Goal: Task Accomplishment & Management: Complete application form

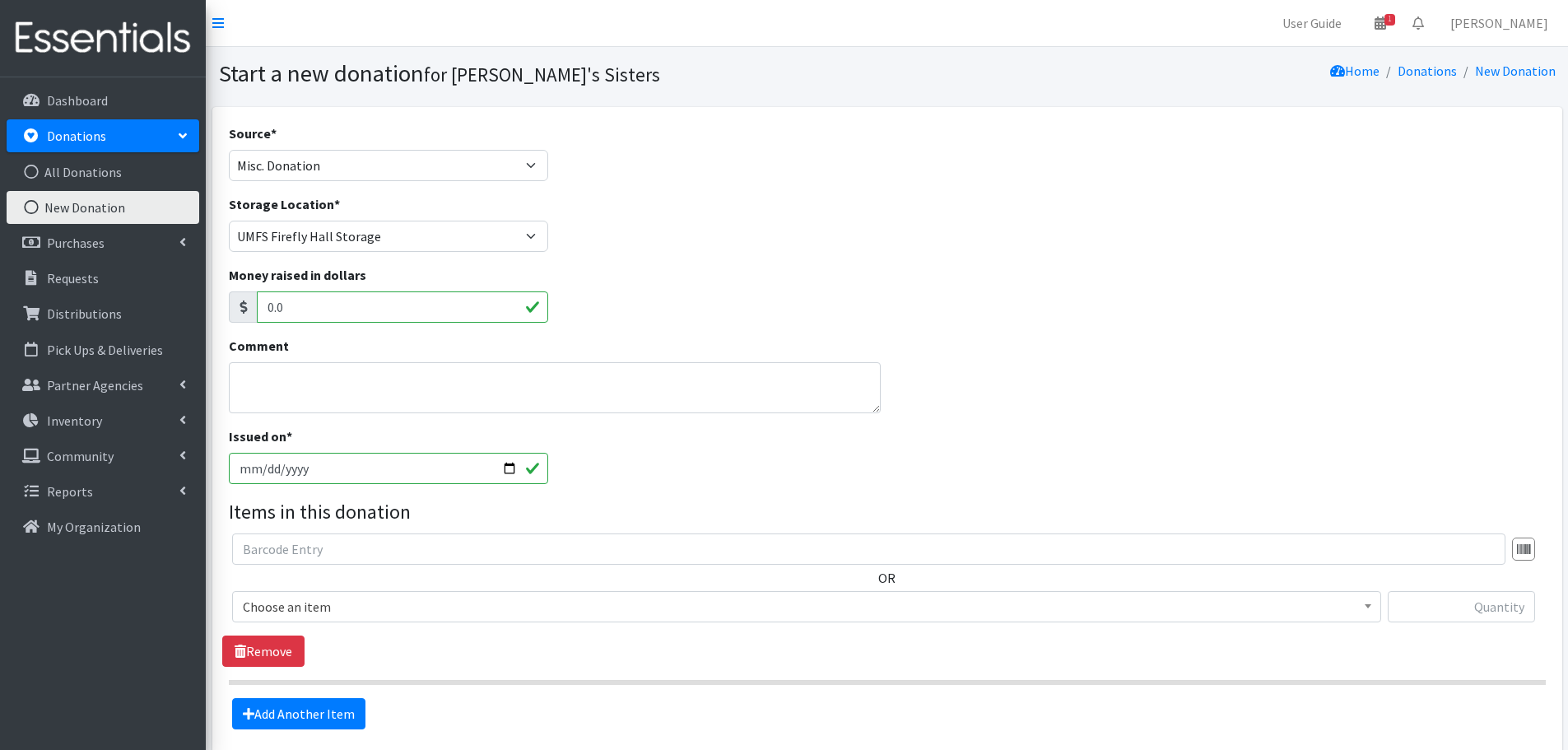
select select "Misc. Donation"
click at [310, 388] on textarea "Comment" at bounding box center [555, 388] width 653 height 51
paste textarea "Rho Eta Omega Chapter of Alpha Kappa Alpha"
drag, startPoint x: 557, startPoint y: 382, endPoint x: 212, endPoint y: 379, distance: 345.0
click at [212, 379] on div "Source * Product Drive Manufacturer Donation Site Misc. Donation Donation Site …" at bounding box center [887, 465] width 1350 height 716
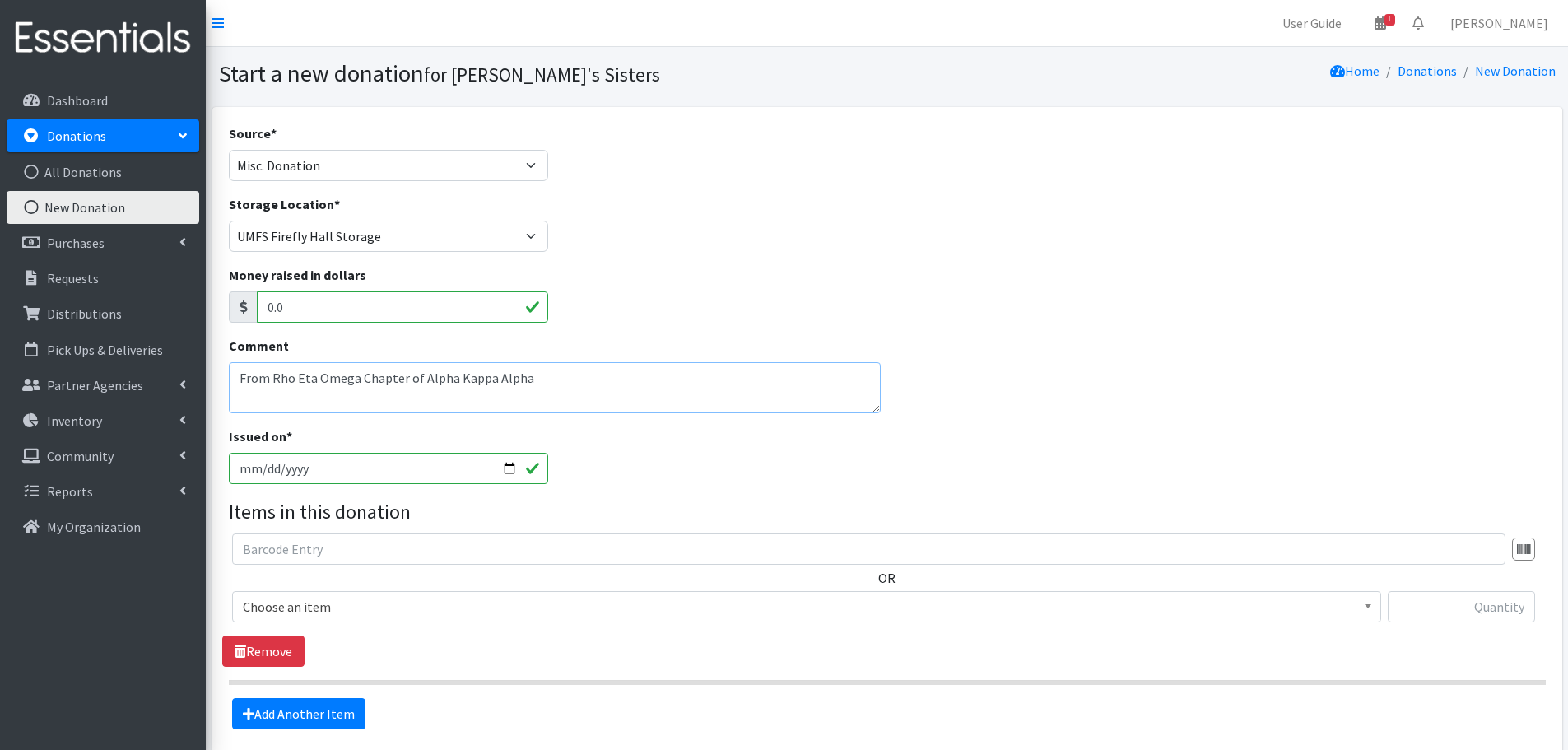
paste textarea "Alpha Kappa Alpha Sorority, Incorporated, Rho Eta Omega Chapter"
type textarea "Alpha Kappa Alpha Sorority, Incorporated, Rho Eta Omega Chapter"
click at [504, 466] on input "2025-10-09" at bounding box center [389, 468] width 321 height 31
type input "[DATE]"
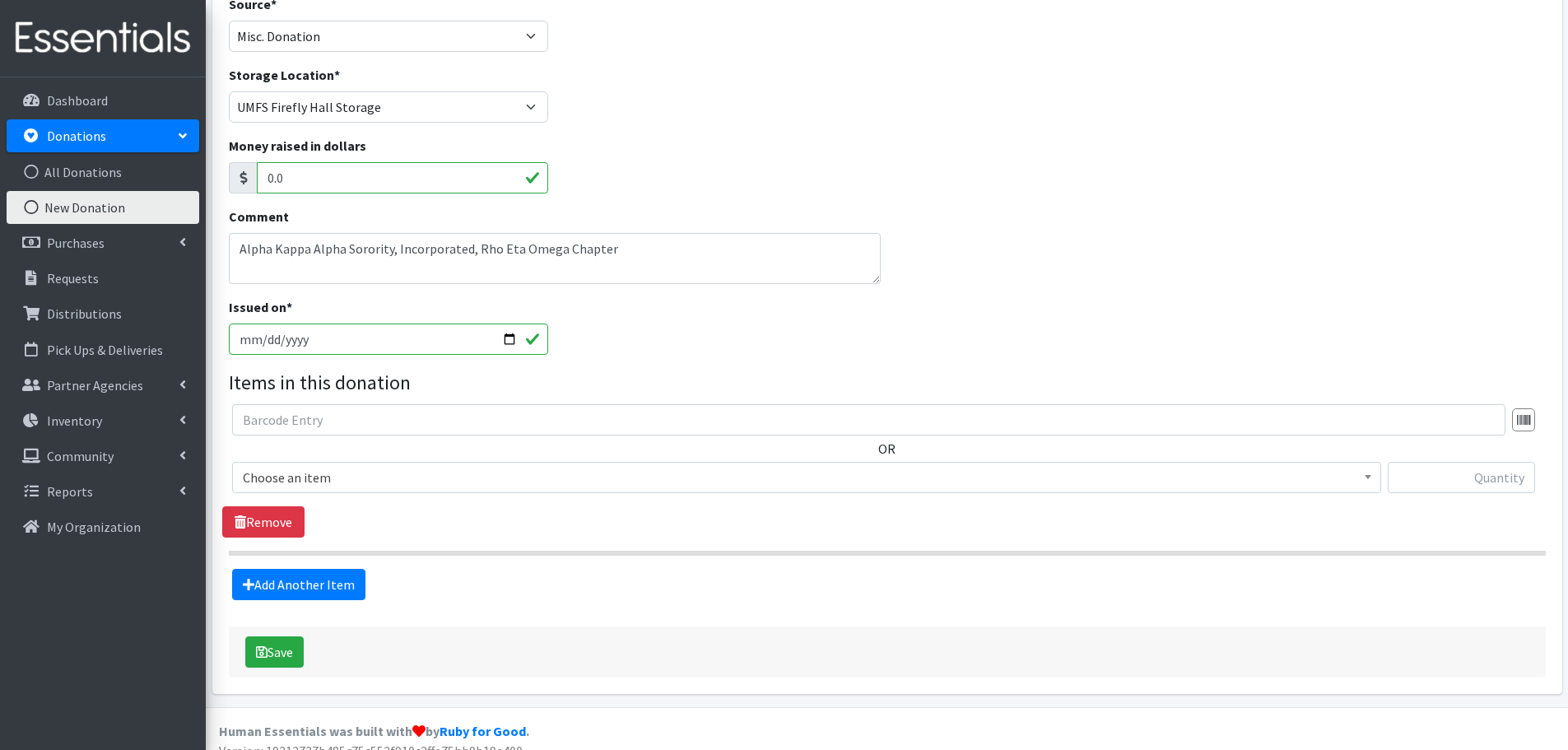
scroll to position [148, 0]
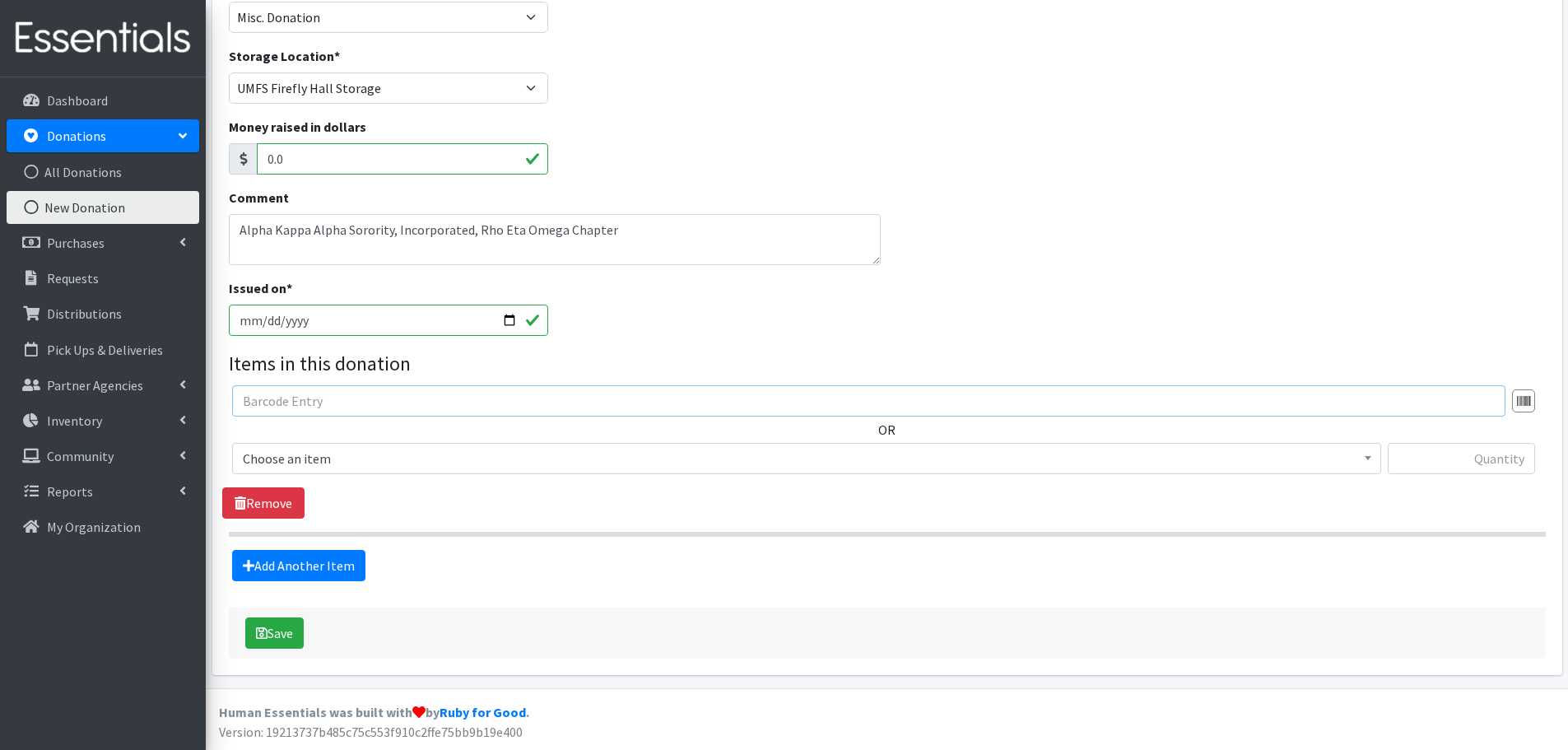
click at [296, 398] on input "text" at bounding box center [869, 400] width 1274 height 31
click at [322, 459] on span "Choose an item" at bounding box center [807, 458] width 1128 height 23
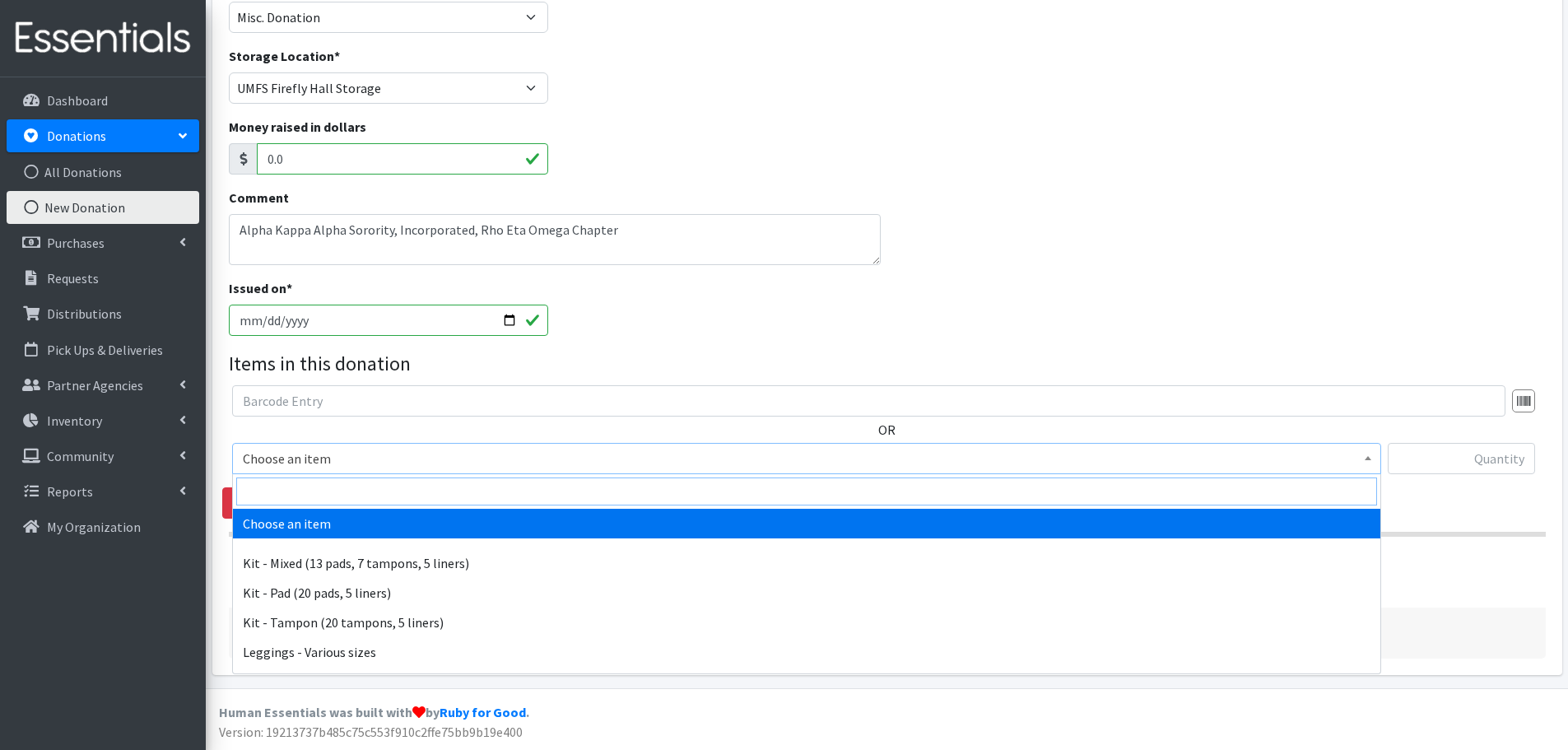
click at [320, 481] on input "search" at bounding box center [806, 491] width 1141 height 28
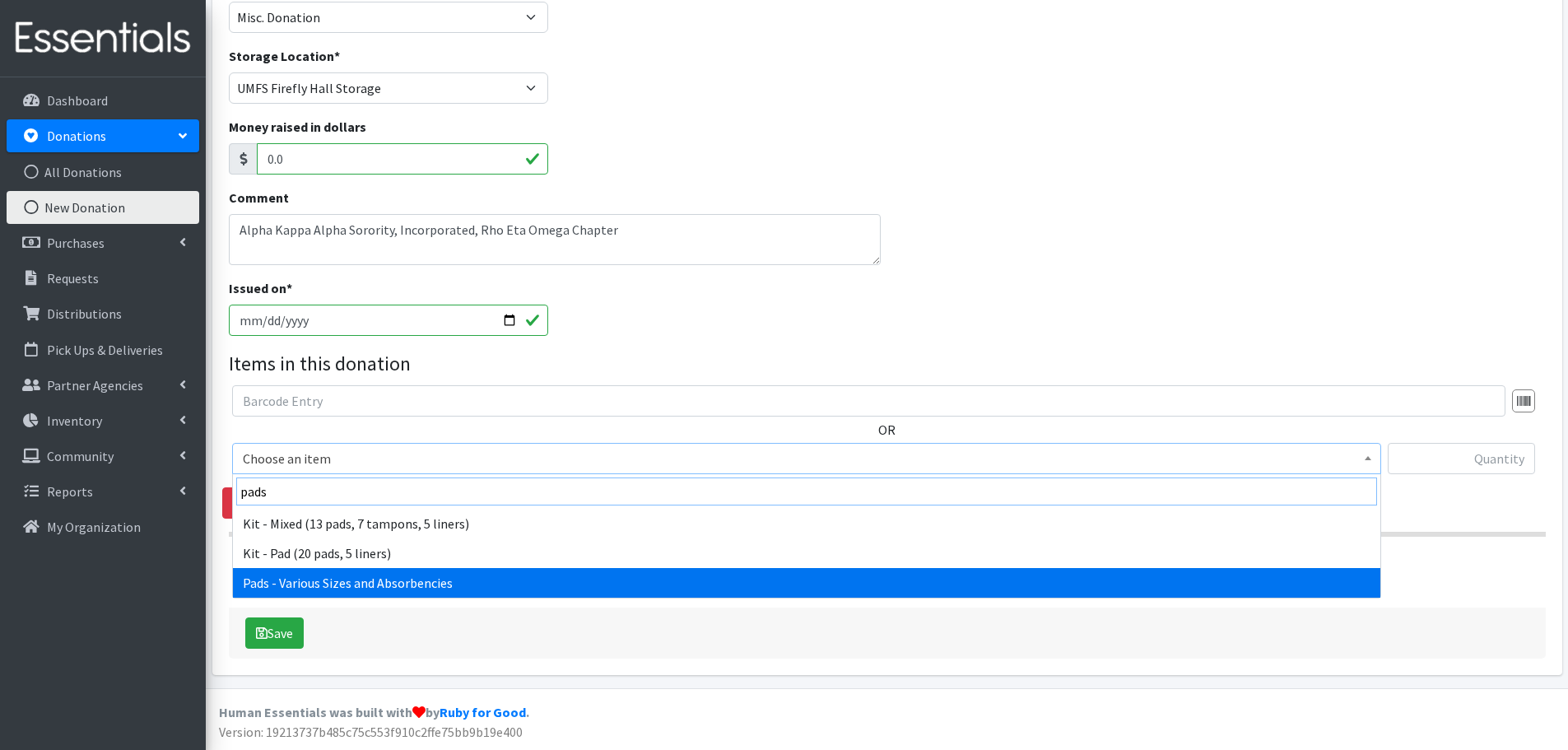
type input "pads"
select select "10467"
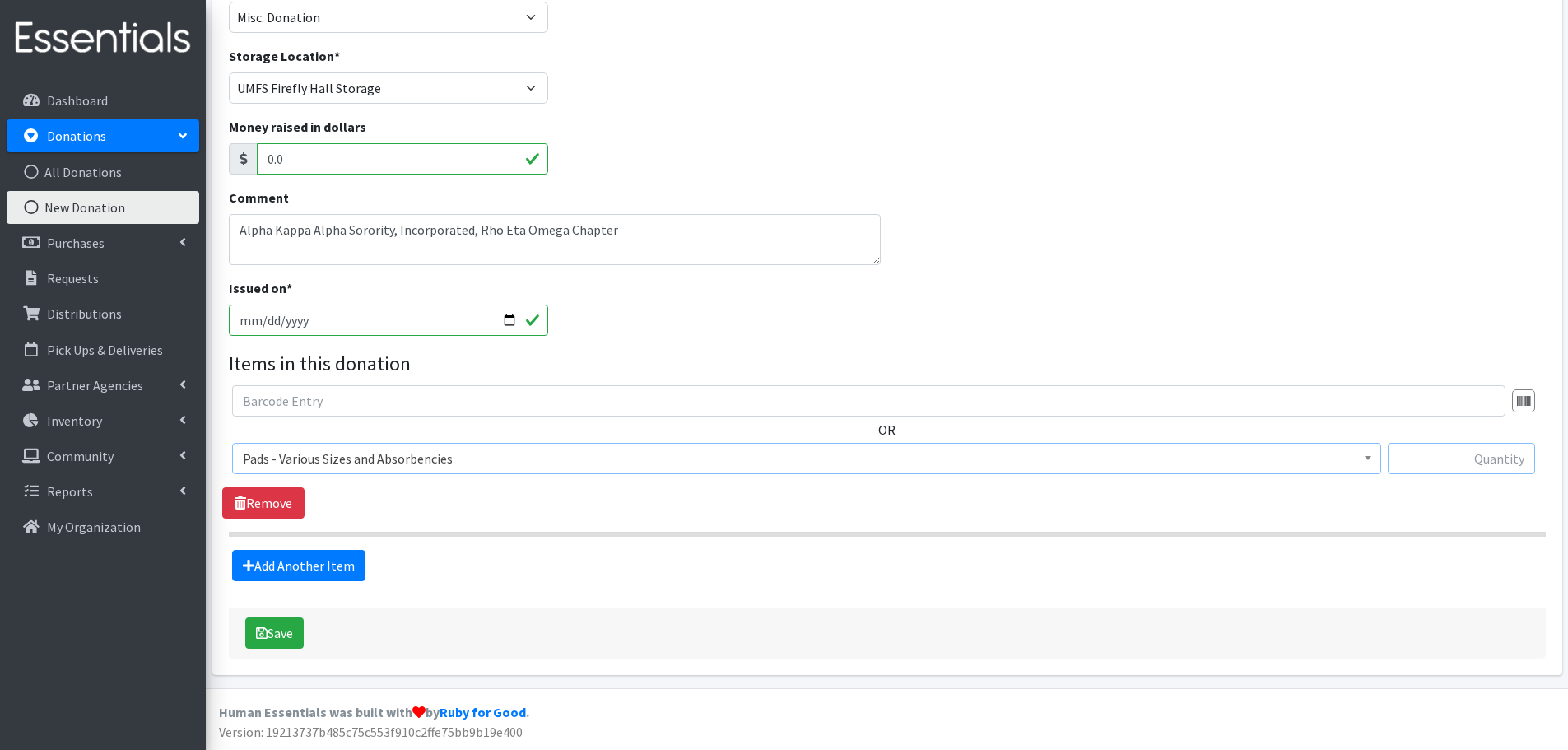
click at [1436, 467] on input "text" at bounding box center [1461, 458] width 148 height 31
paste input "2170"
type input "2170"
click at [306, 563] on link "Add Another Item" at bounding box center [299, 565] width 133 height 31
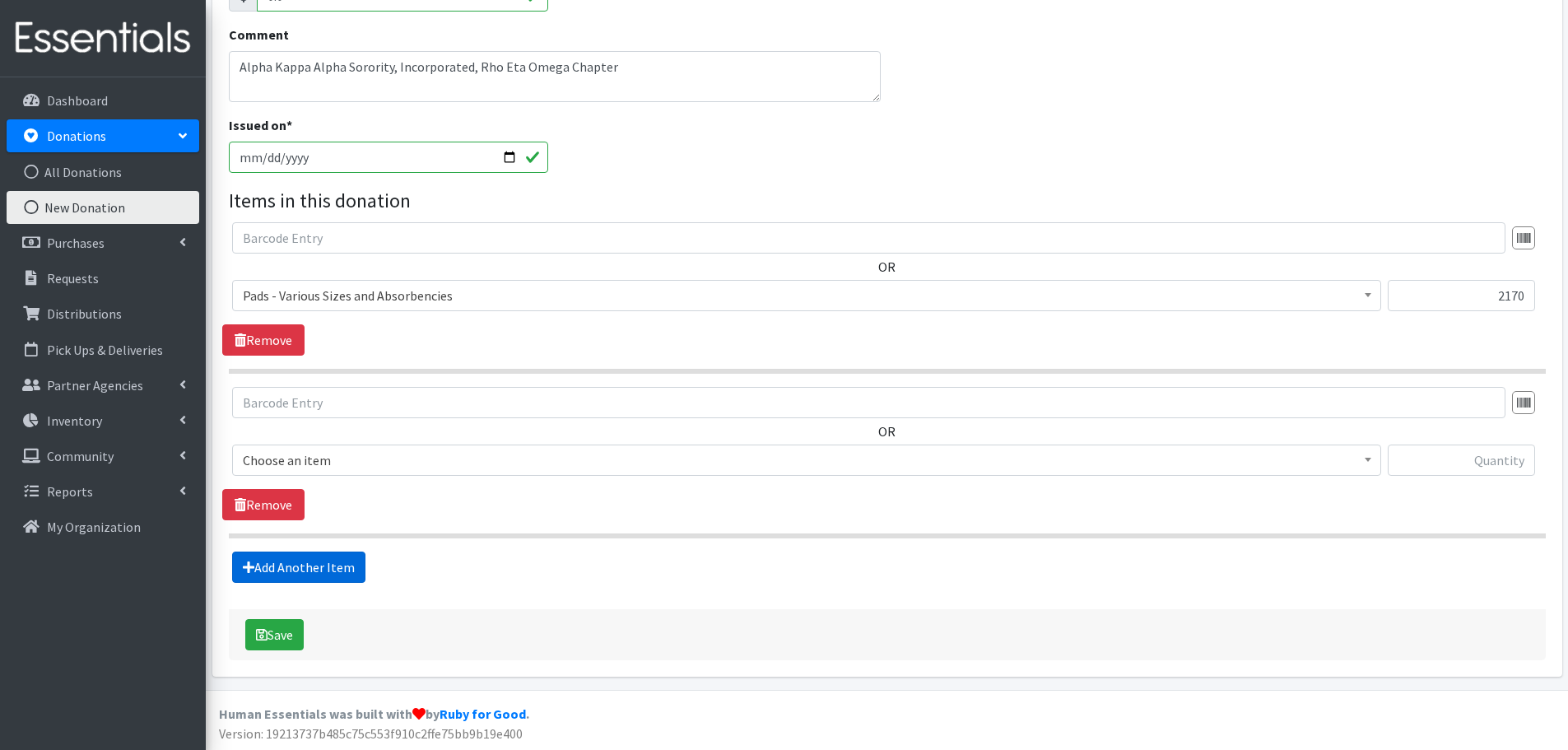
scroll to position [313, 0]
click at [347, 466] on span "Choose an item" at bounding box center [807, 458] width 1128 height 23
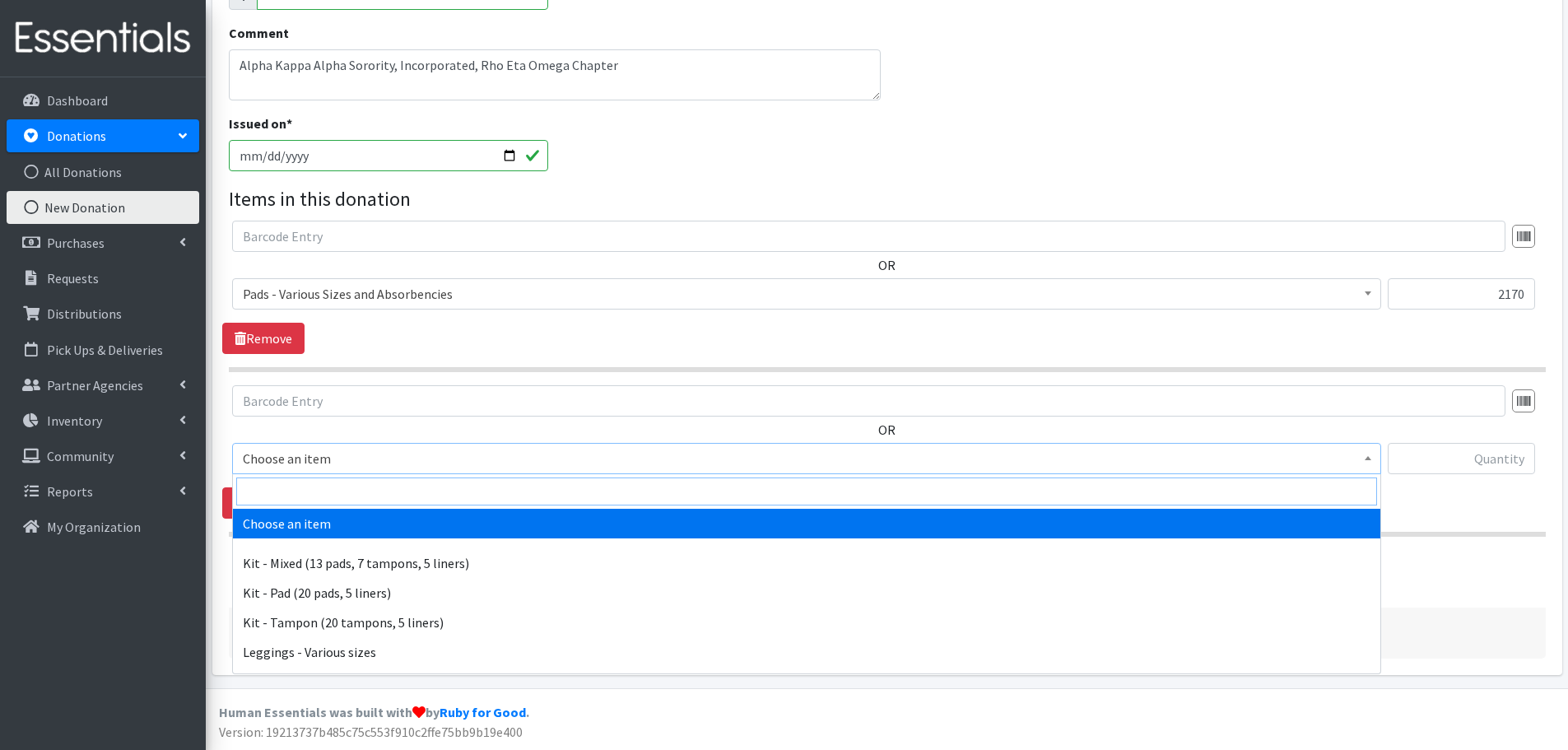
click at [340, 483] on input "search" at bounding box center [806, 491] width 1141 height 28
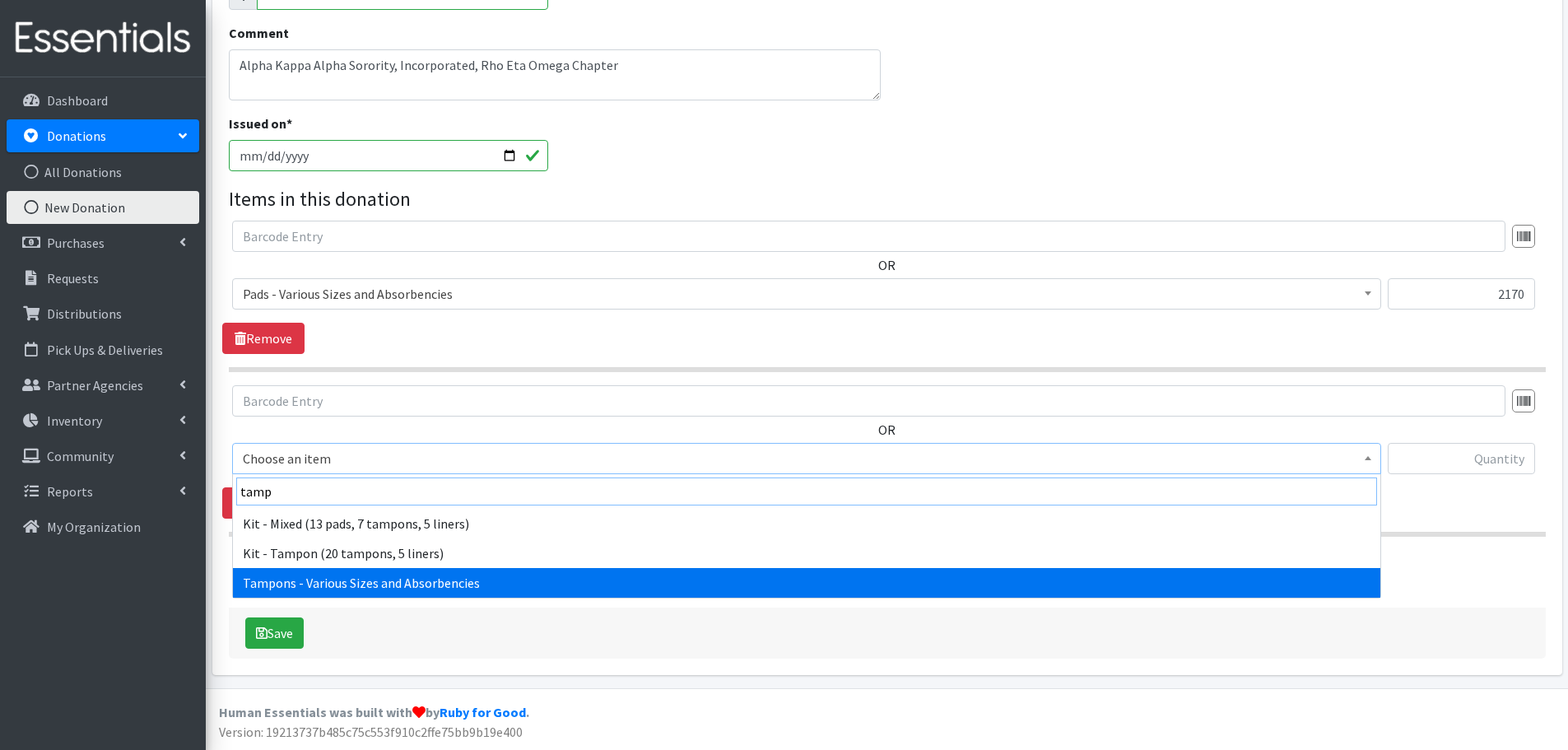
type input "tamp"
select select "10562"
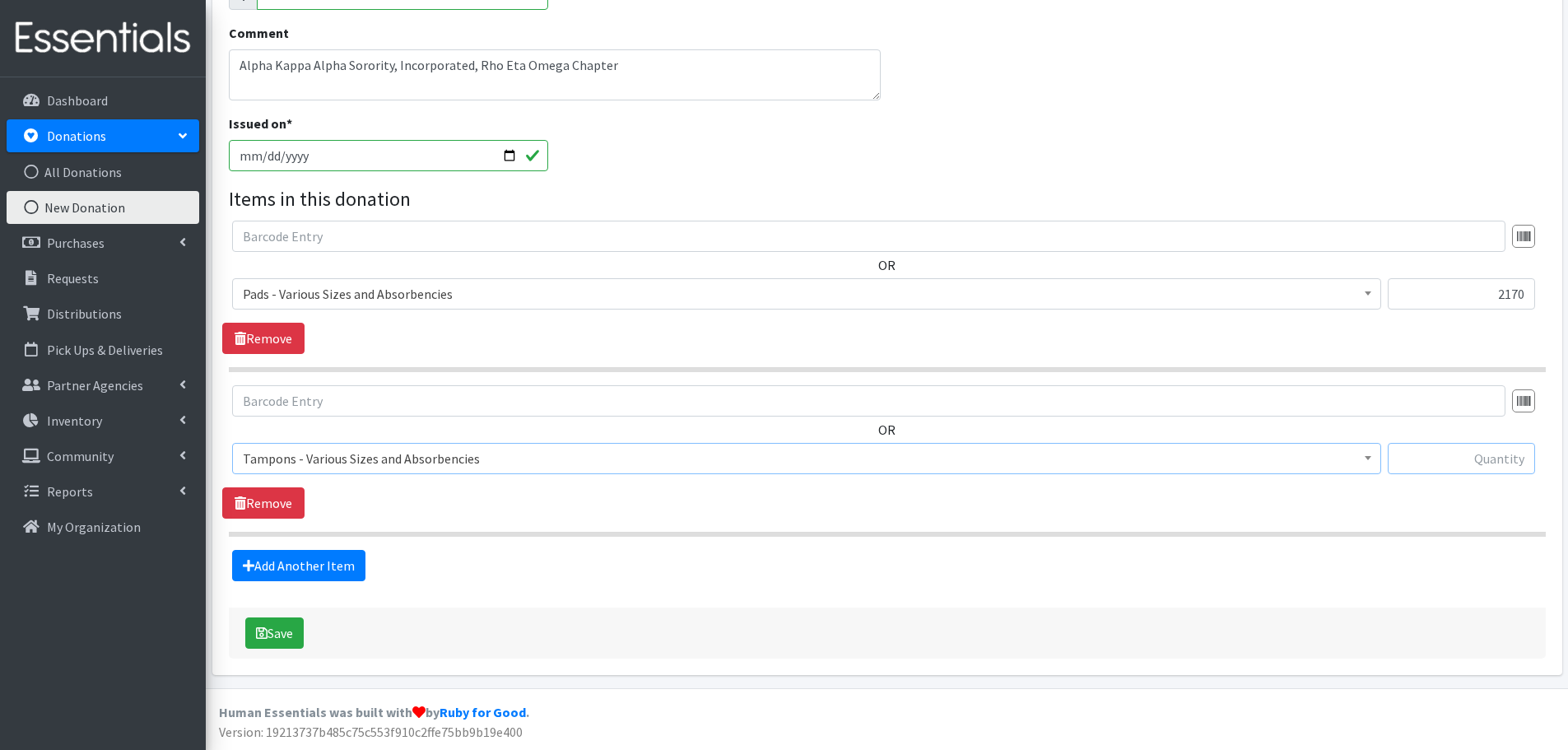
click at [1468, 449] on input "text" at bounding box center [1461, 458] width 148 height 31
paste input "1316"
type input "1316"
click at [350, 556] on link "Add Another Item" at bounding box center [299, 565] width 133 height 31
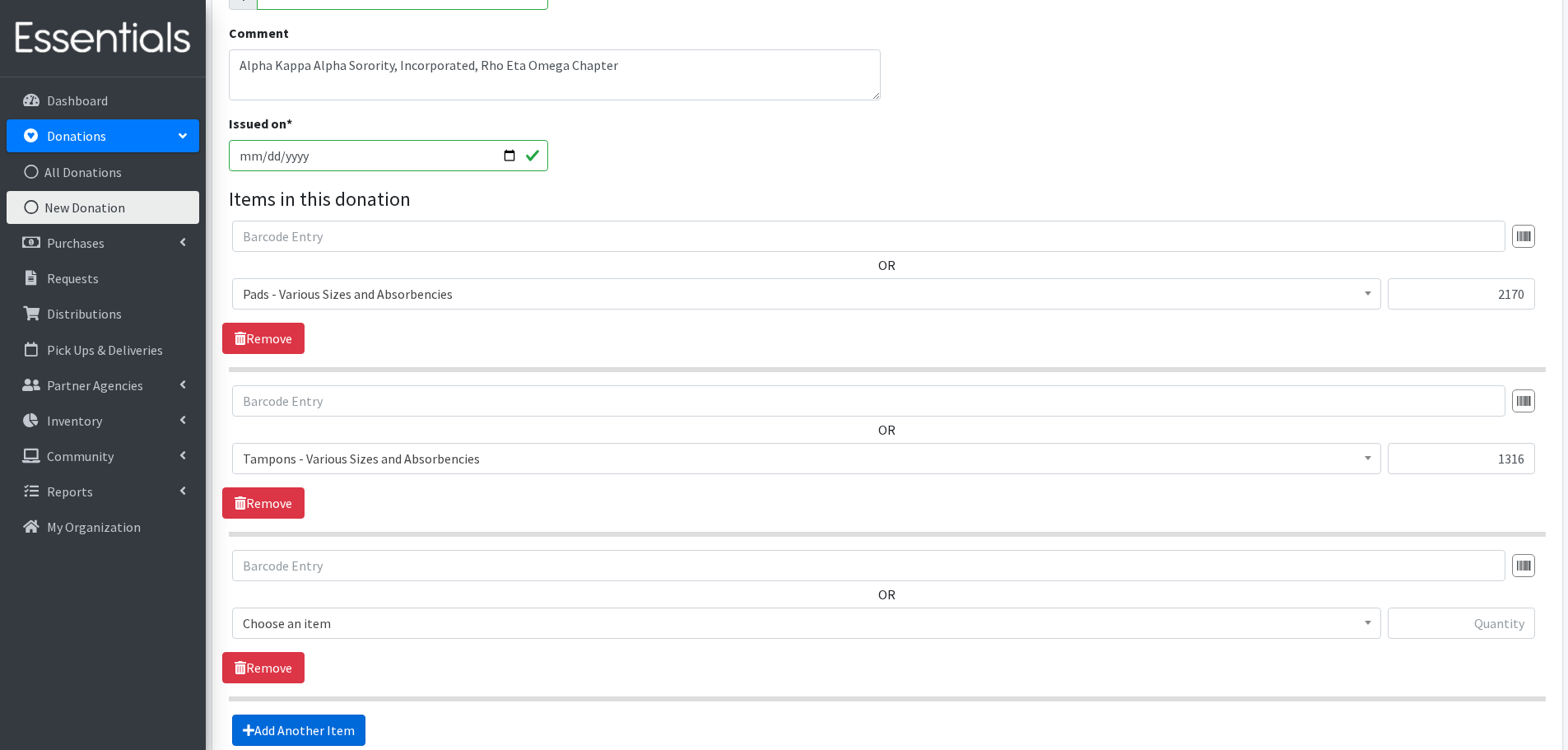
scroll to position [477, 0]
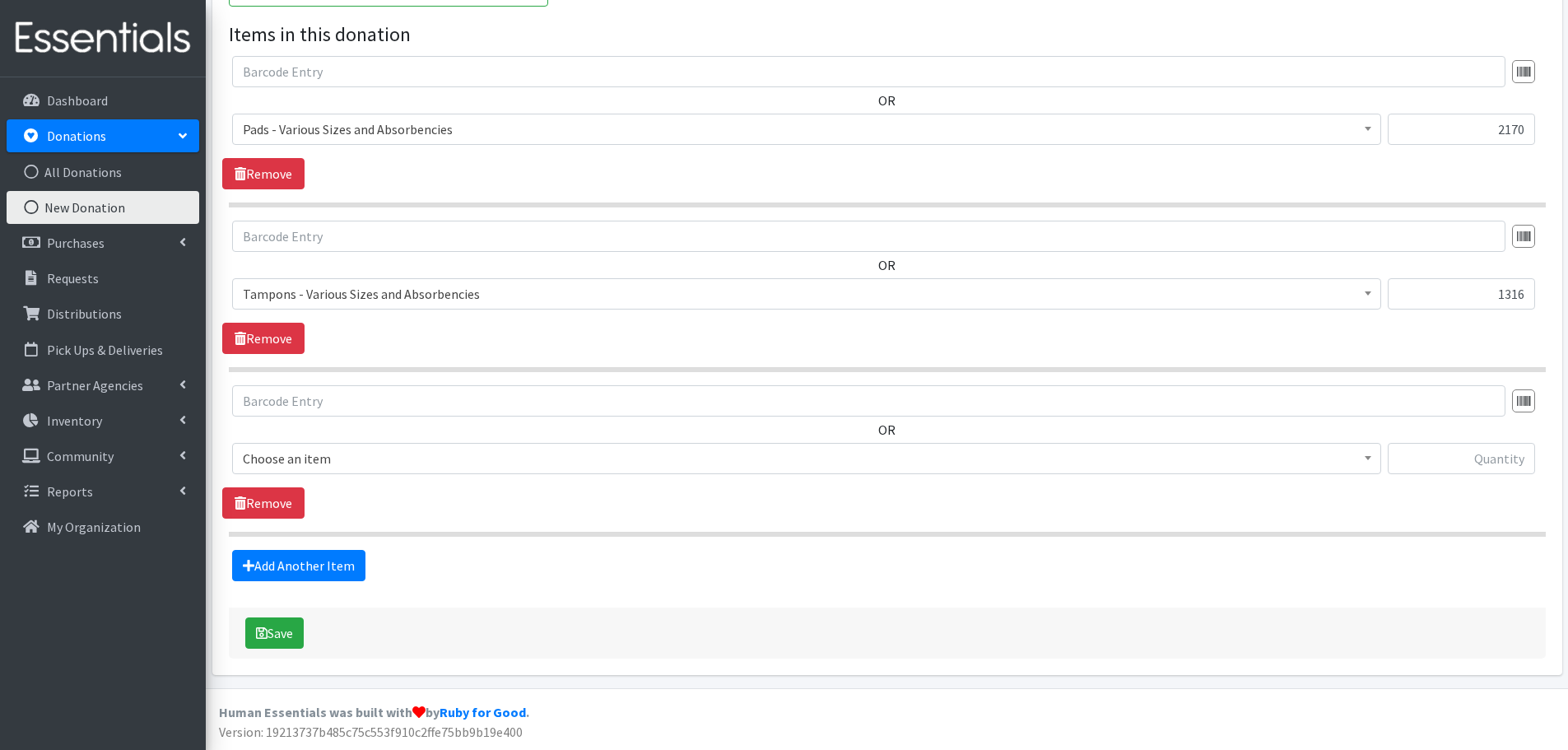
click at [362, 465] on span "Choose an item" at bounding box center [807, 458] width 1128 height 23
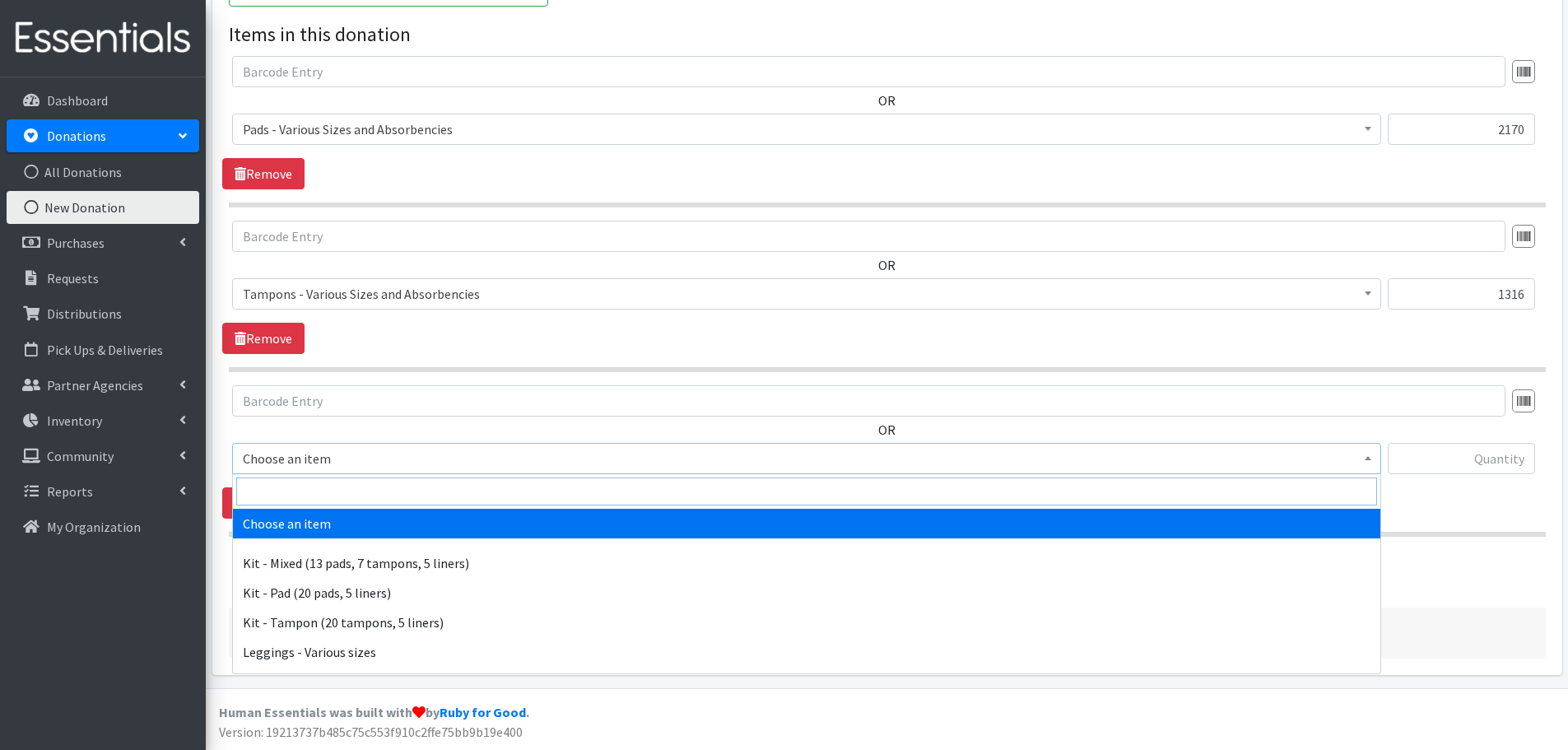
click at [340, 498] on input "search" at bounding box center [806, 491] width 1141 height 28
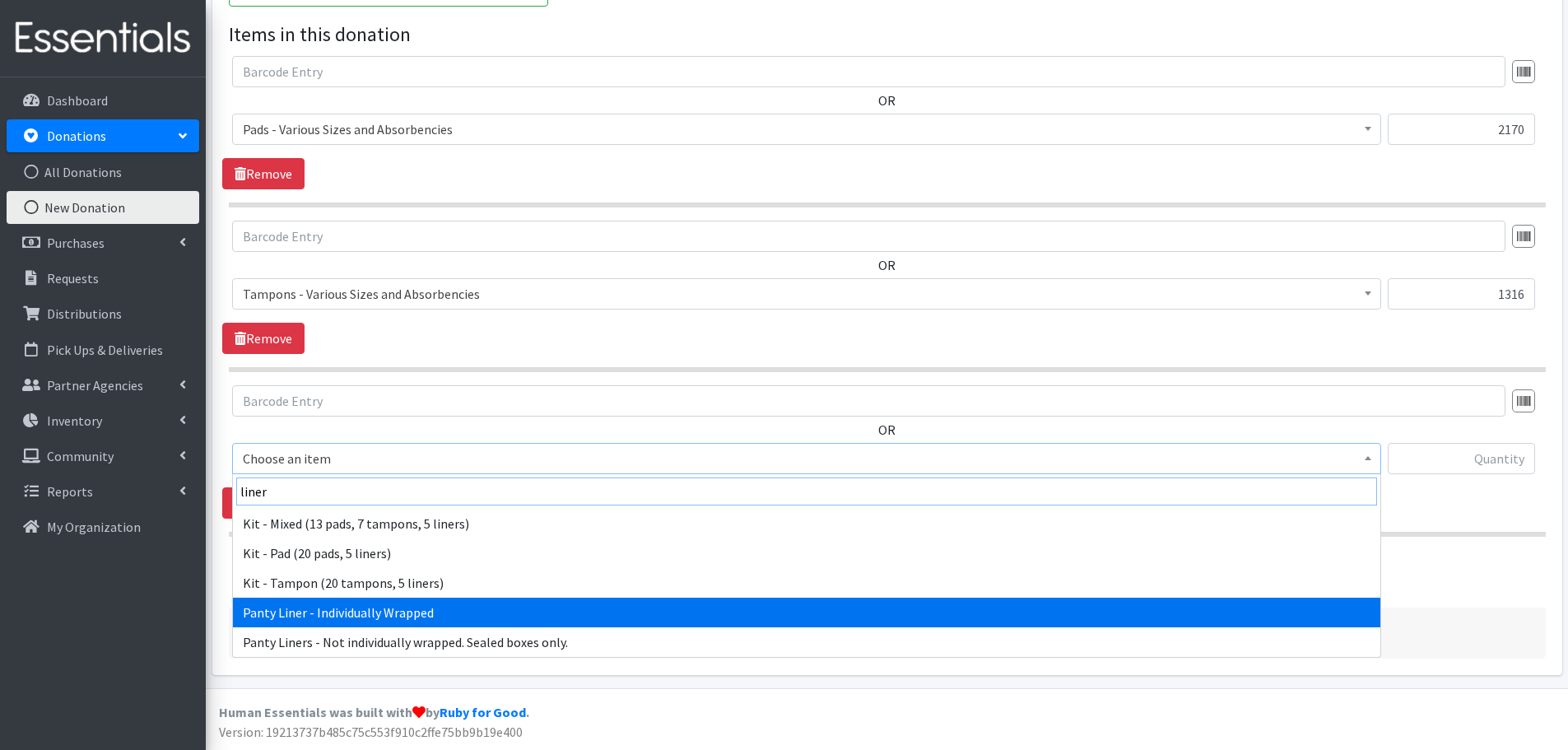
type input "liner"
select select "10466"
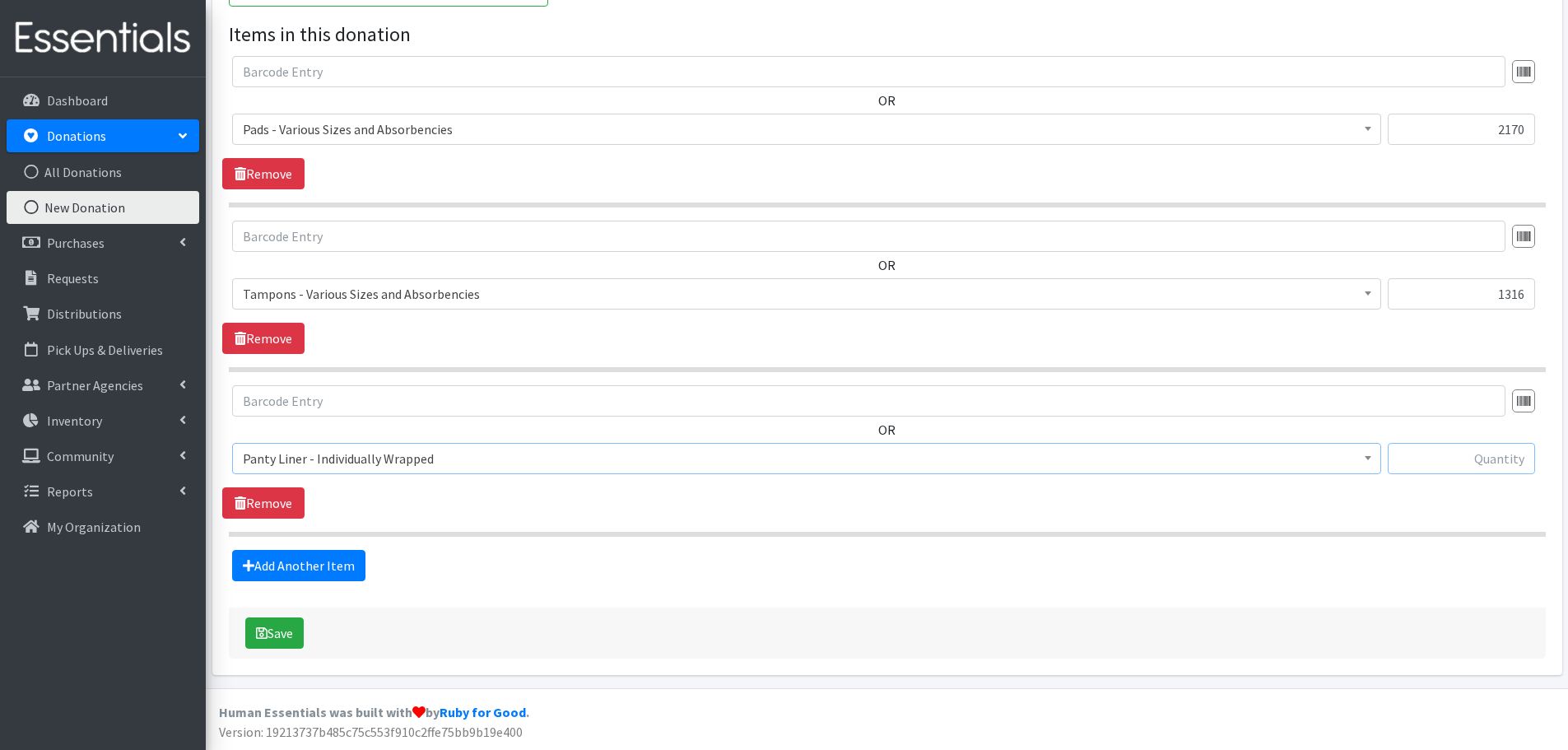
click at [1431, 472] on input "text" at bounding box center [1461, 458] width 148 height 31
paste input "1298"
type input "1298"
click at [335, 564] on link "Add Another Item" at bounding box center [299, 565] width 133 height 31
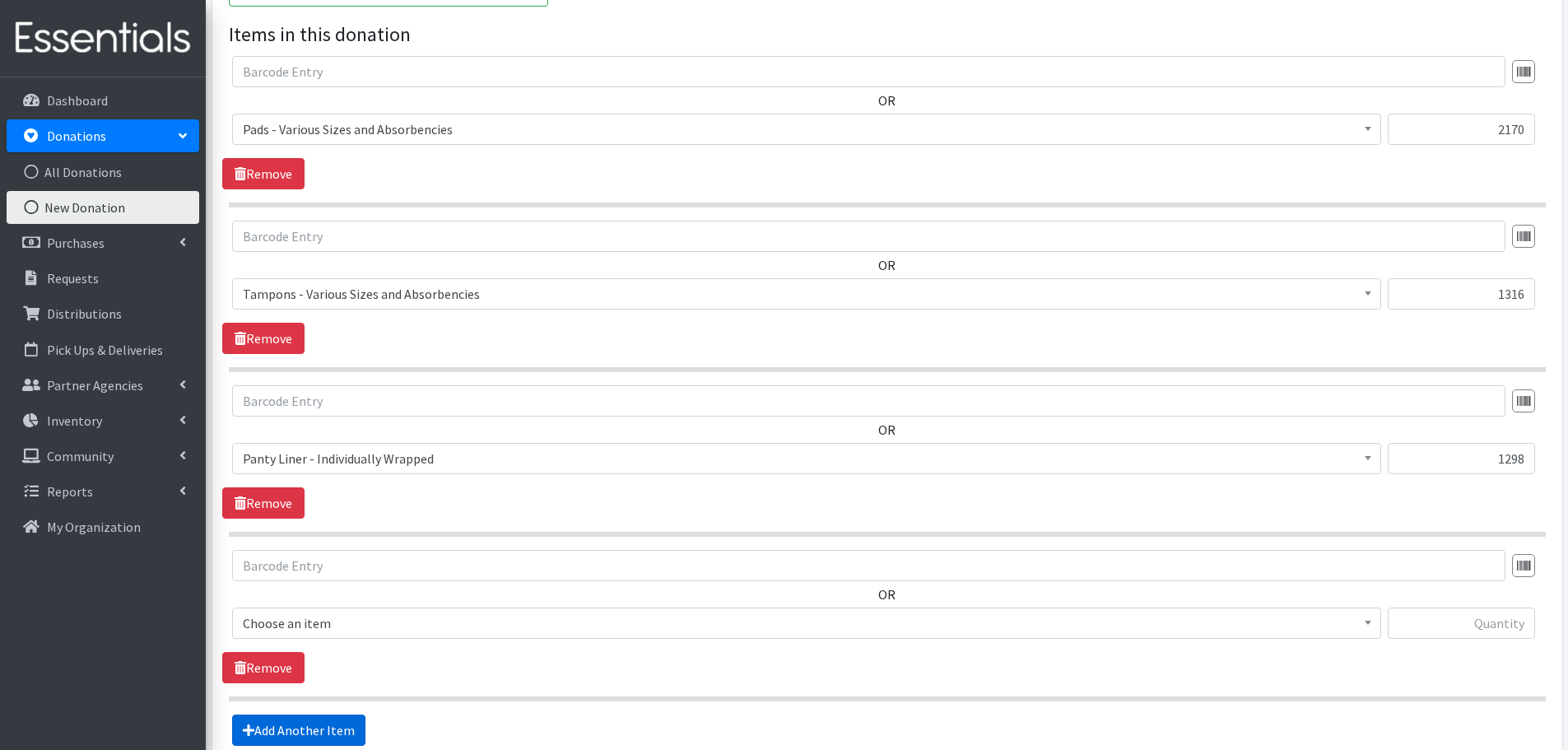
scroll to position [642, 0]
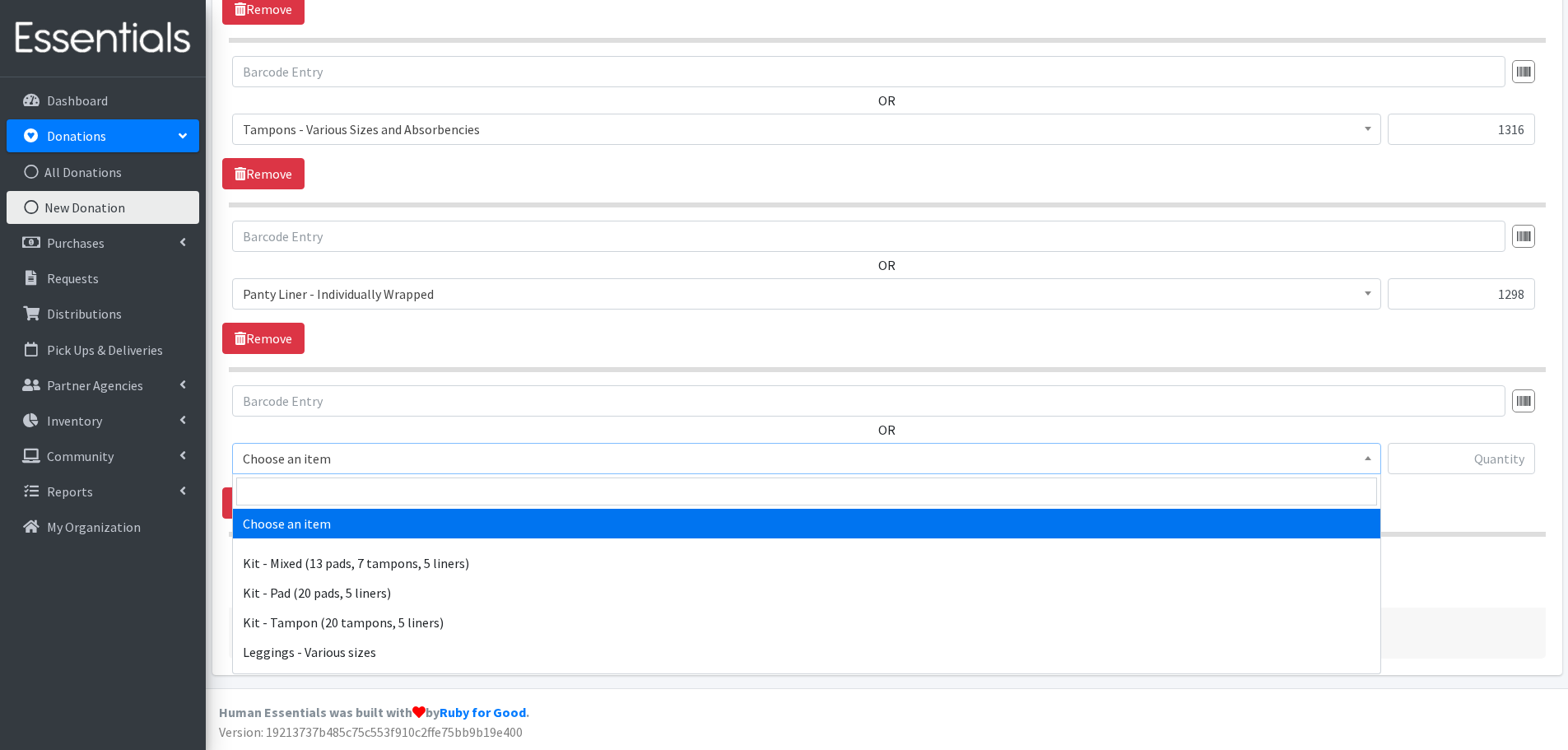
click at [341, 470] on span "Choose an item" at bounding box center [807, 458] width 1128 height 23
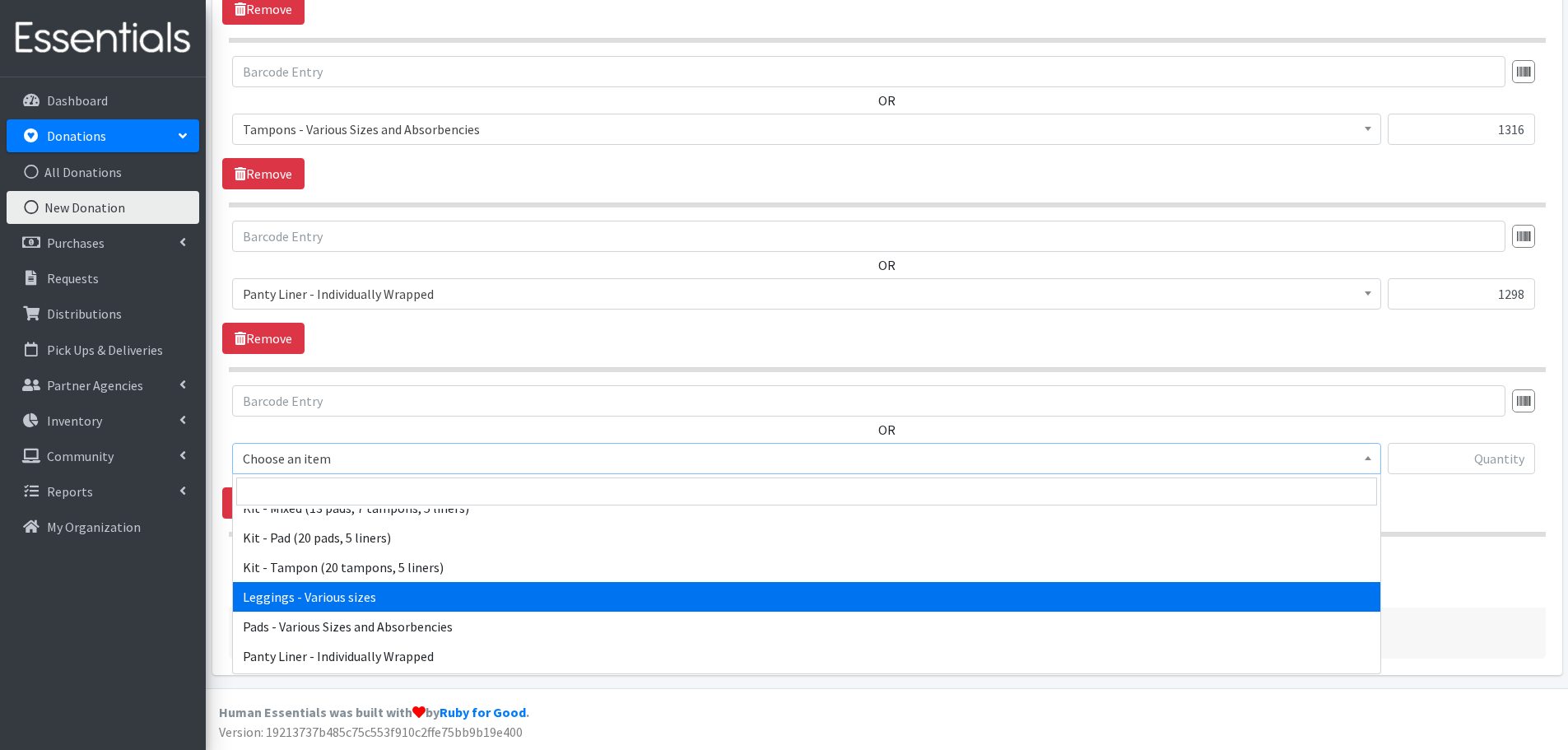
scroll to position [165, 0]
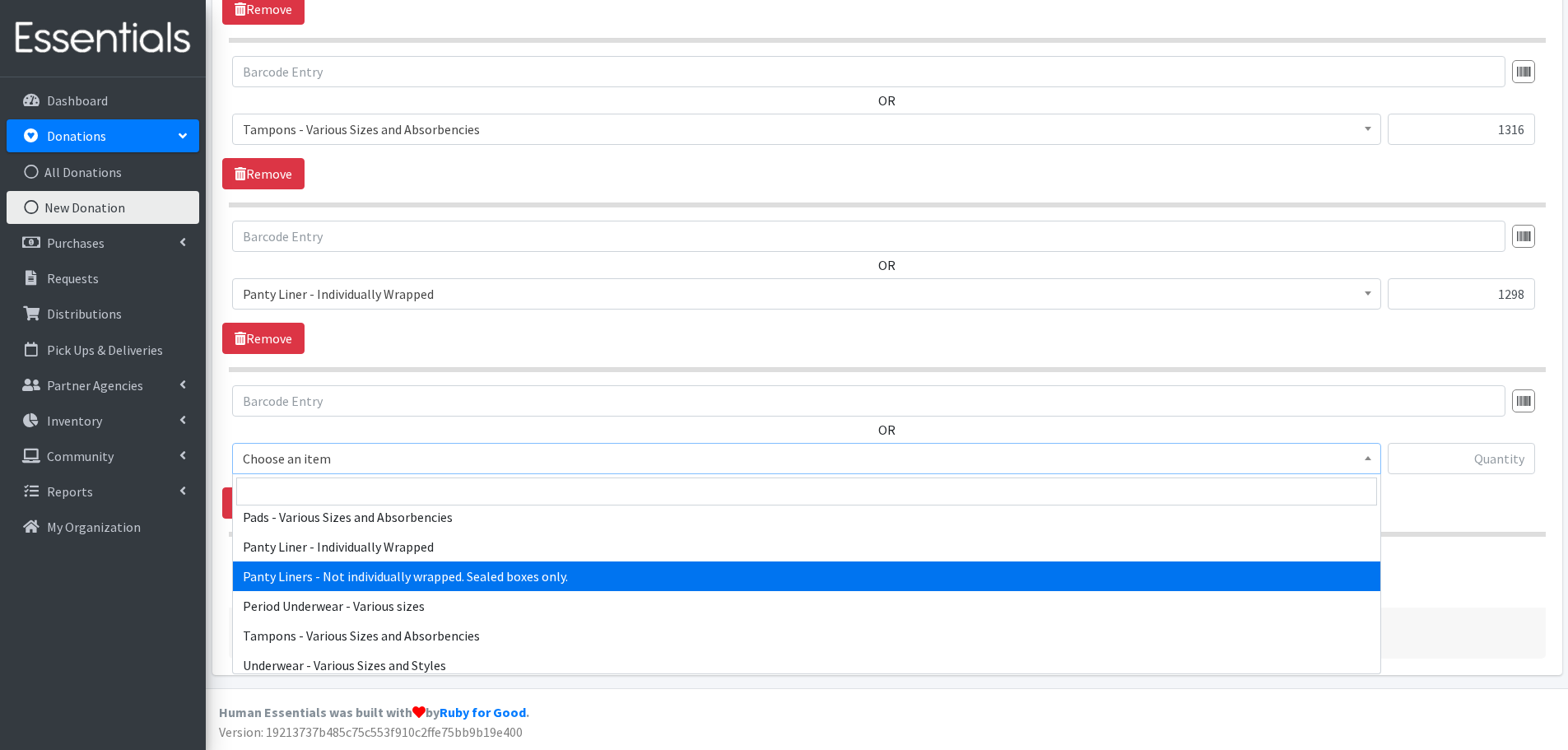
select select "10651"
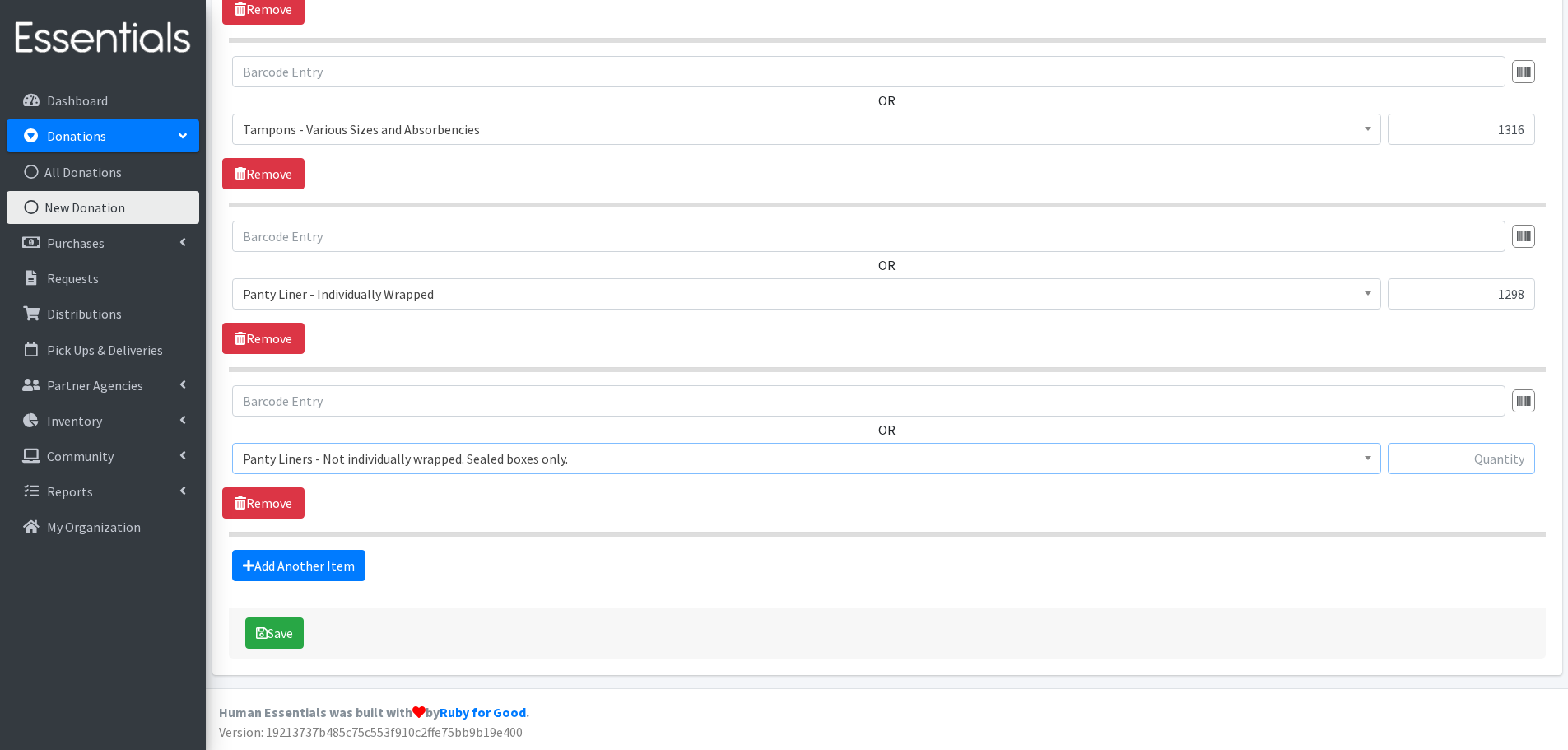
click at [1468, 467] on input "text" at bounding box center [1461, 458] width 148 height 31
paste input "248"
type input "248"
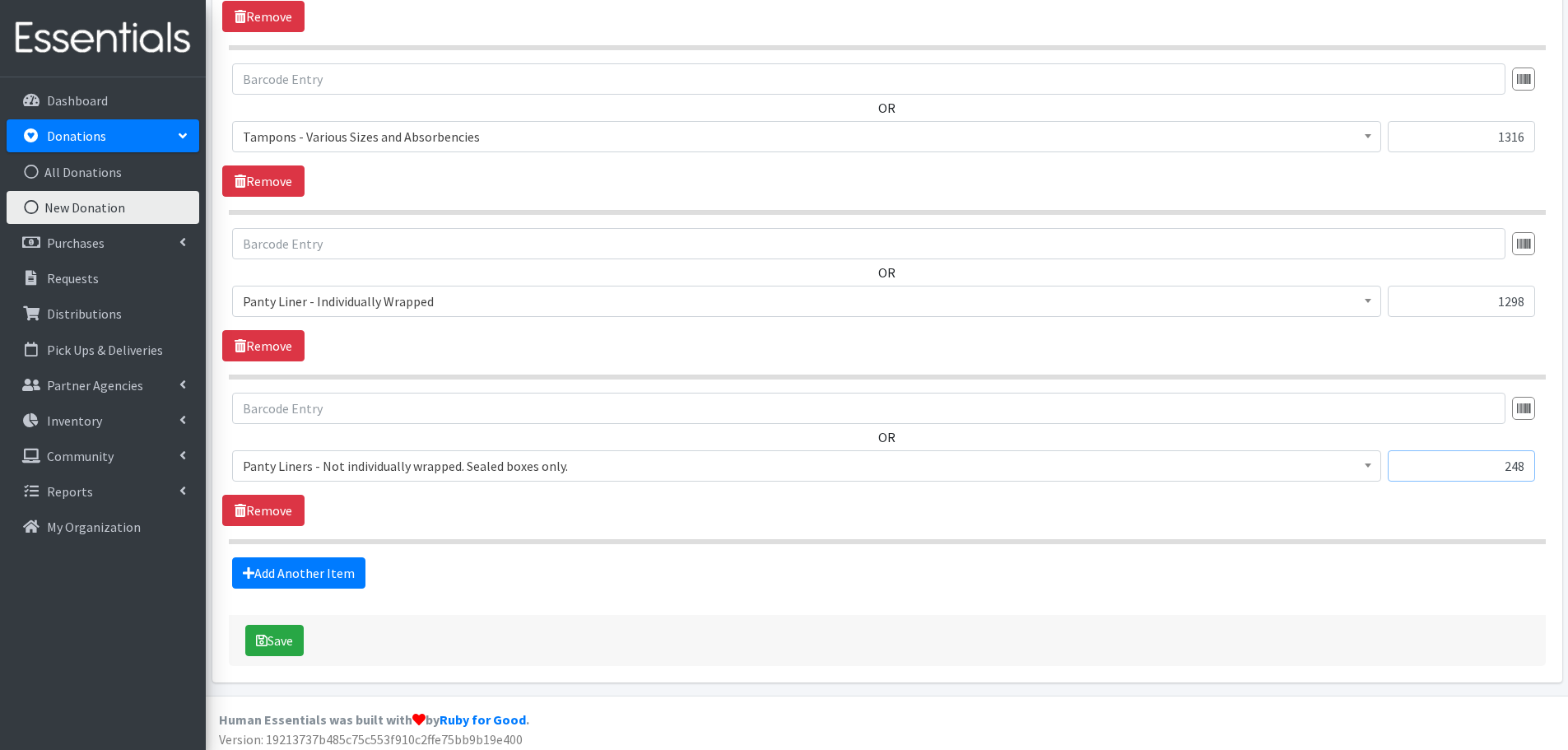
scroll to position [642, 0]
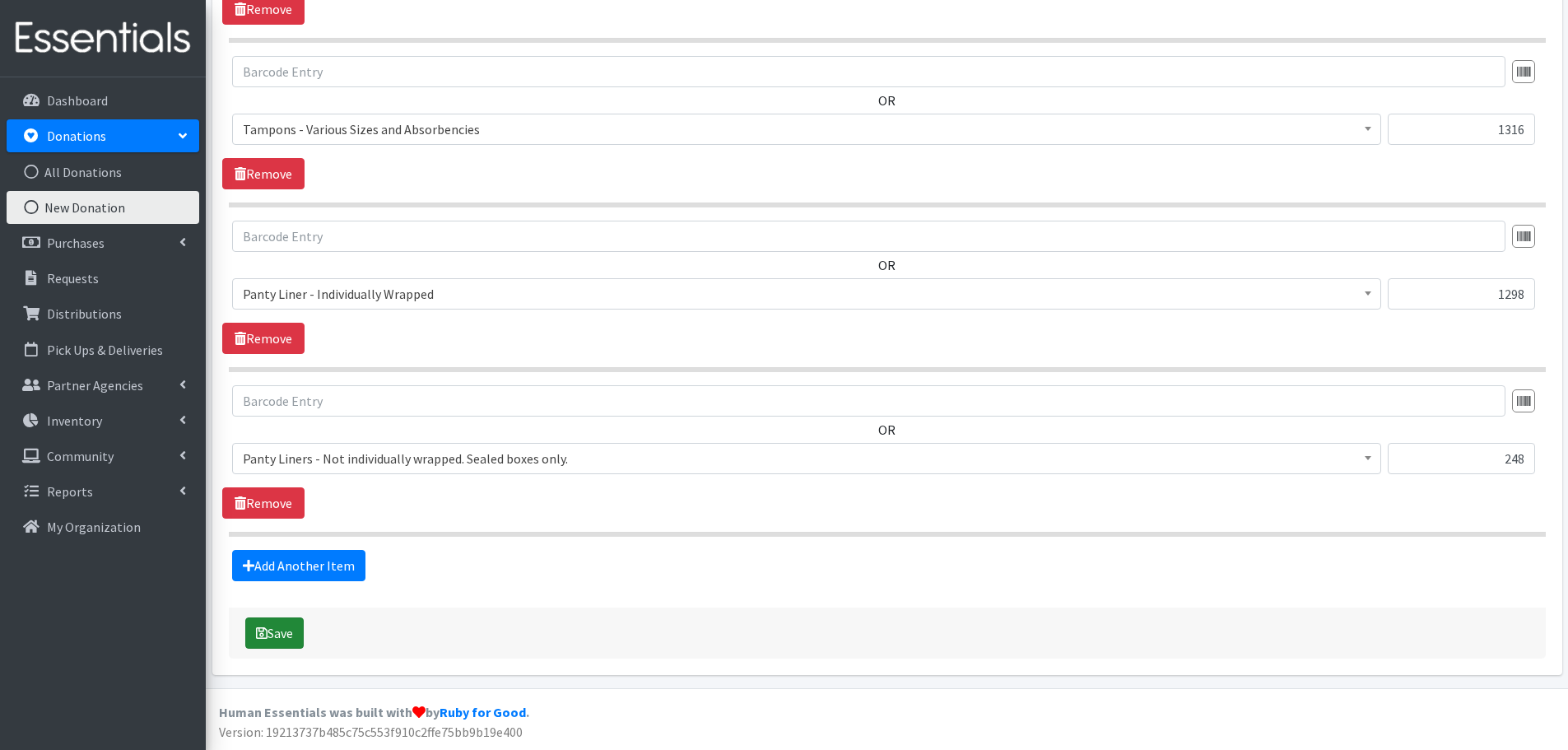
click at [290, 628] on button "Save" at bounding box center [274, 633] width 58 height 31
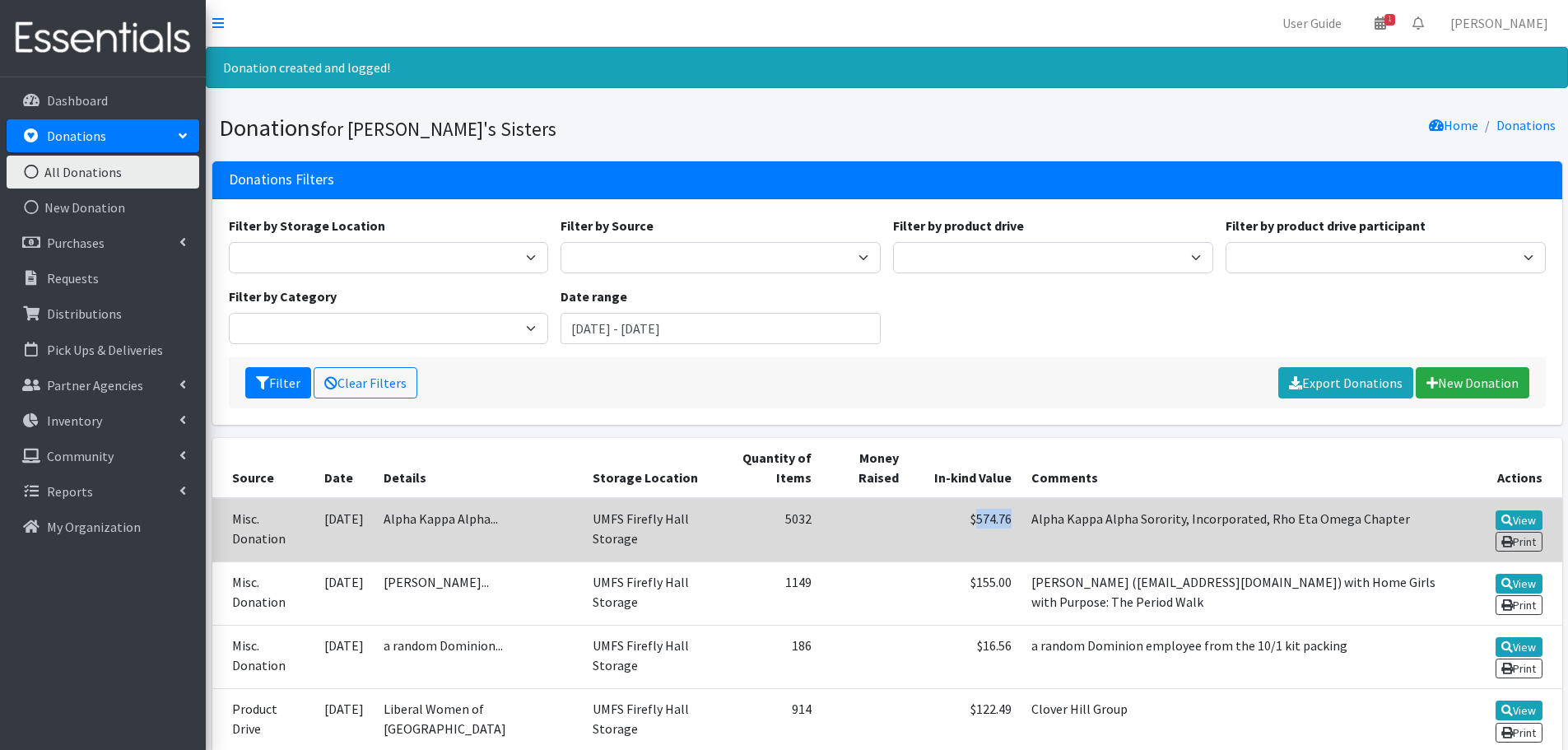
drag, startPoint x: 1006, startPoint y: 526, endPoint x: 967, endPoint y: 524, distance: 39.1
click at [967, 524] on td "$574.76" at bounding box center [965, 530] width 113 height 65
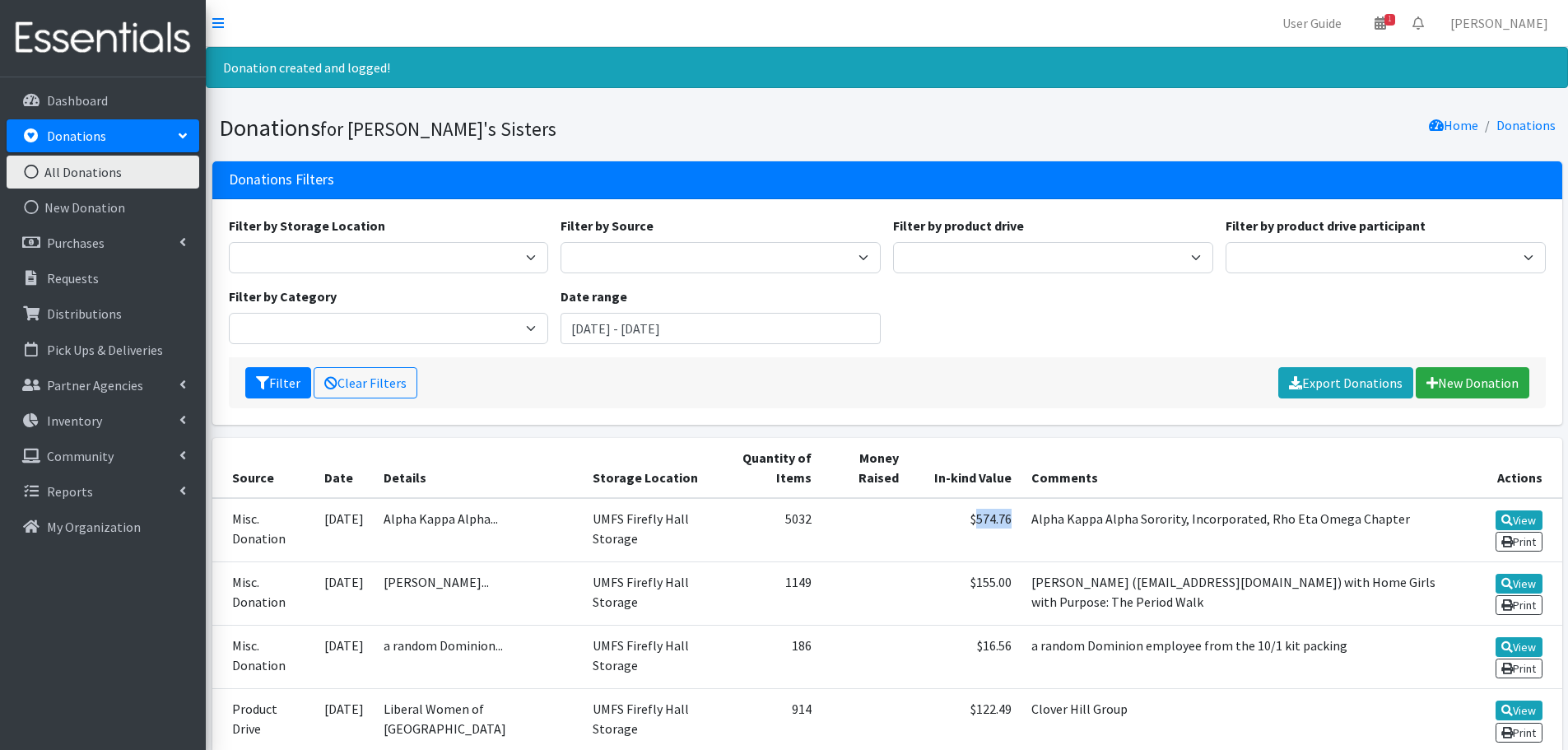
copy td "574.76"
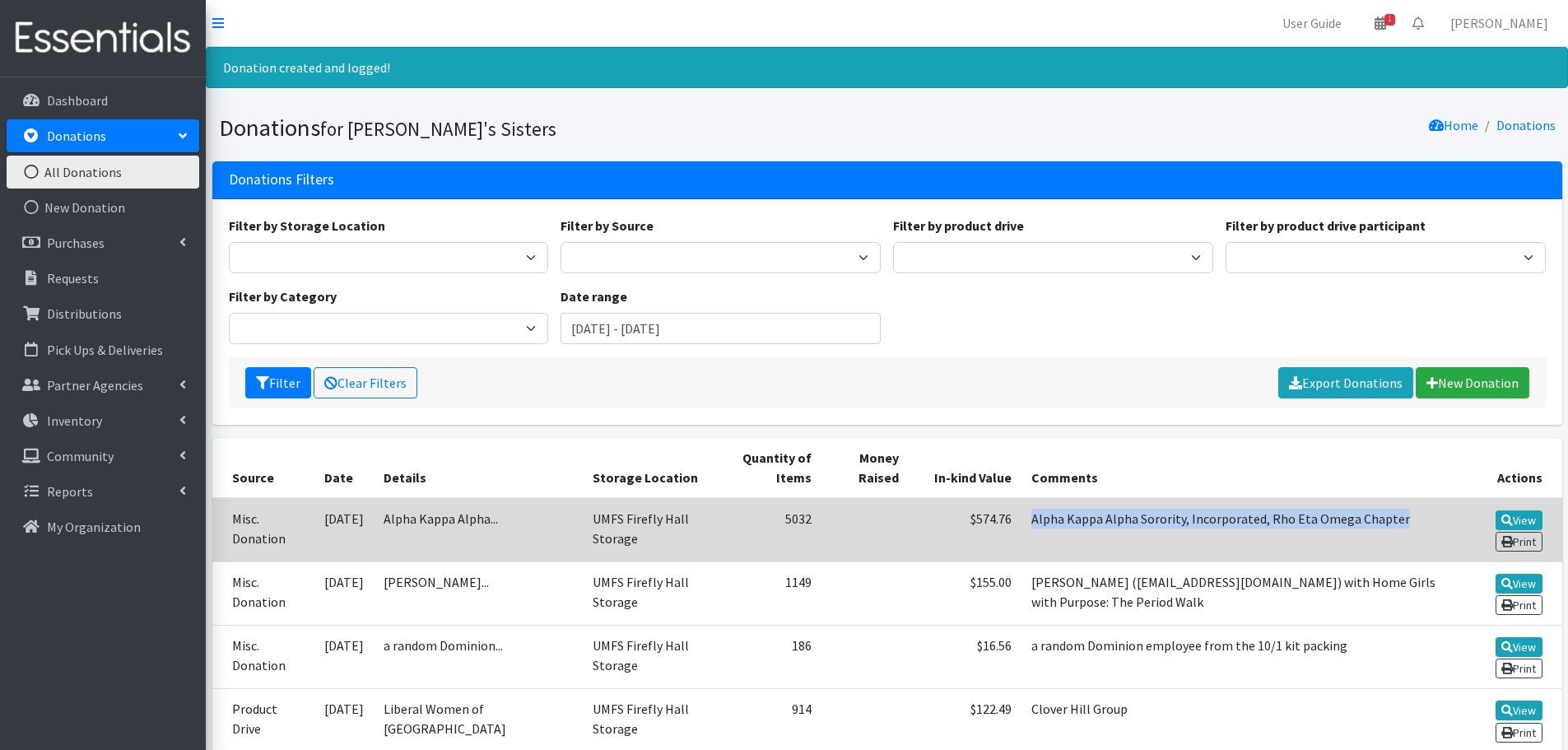
drag, startPoint x: 1027, startPoint y: 519, endPoint x: 1394, endPoint y: 521, distance: 367.0
click at [1394, 521] on td "Alpha Kappa Alpha Sorority, Incorporated, Rho Eta Omega Chapter" at bounding box center [1238, 530] width 433 height 65
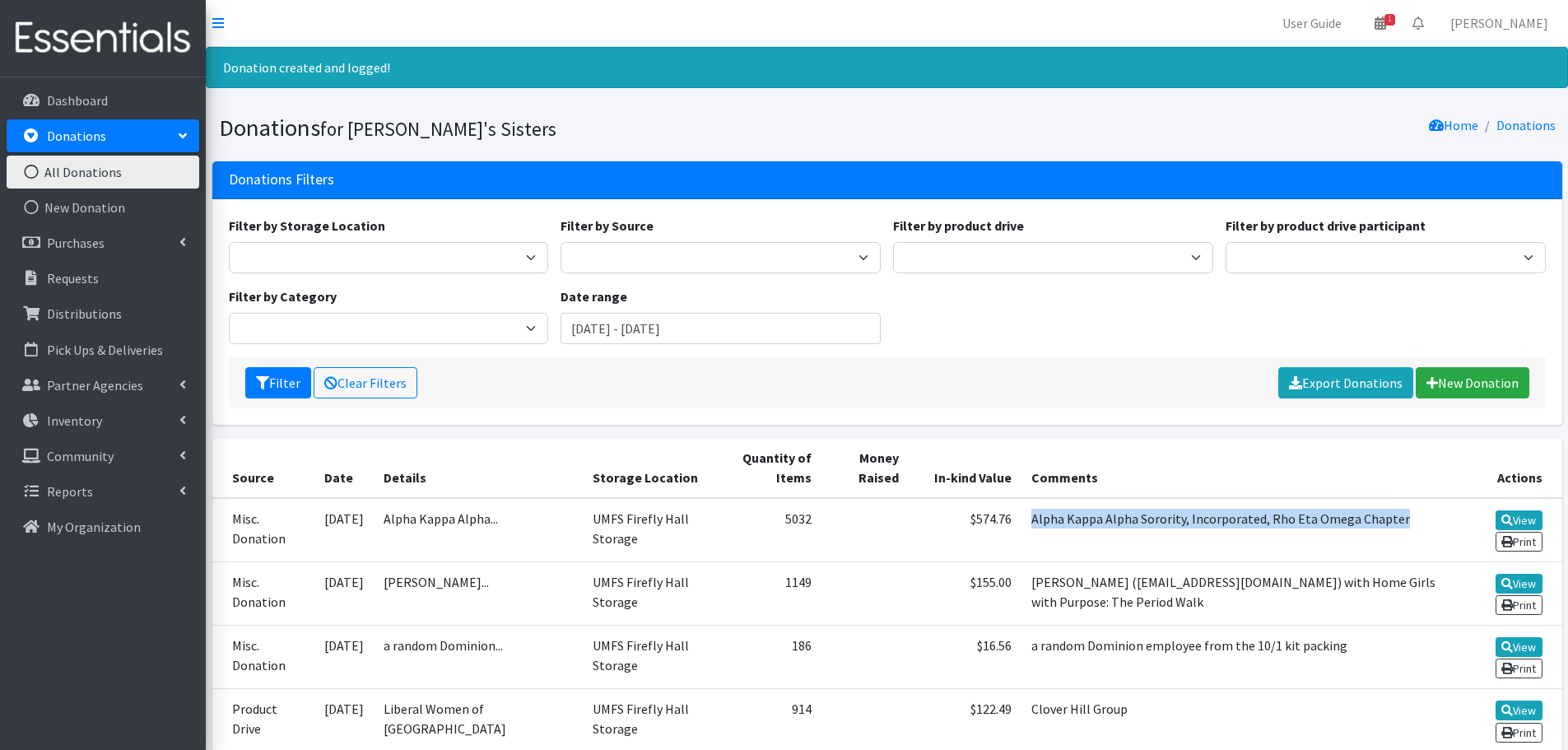
copy td "Alpha Kappa Alpha Sorority, Incorporated, Rho Eta Omega Chapter"
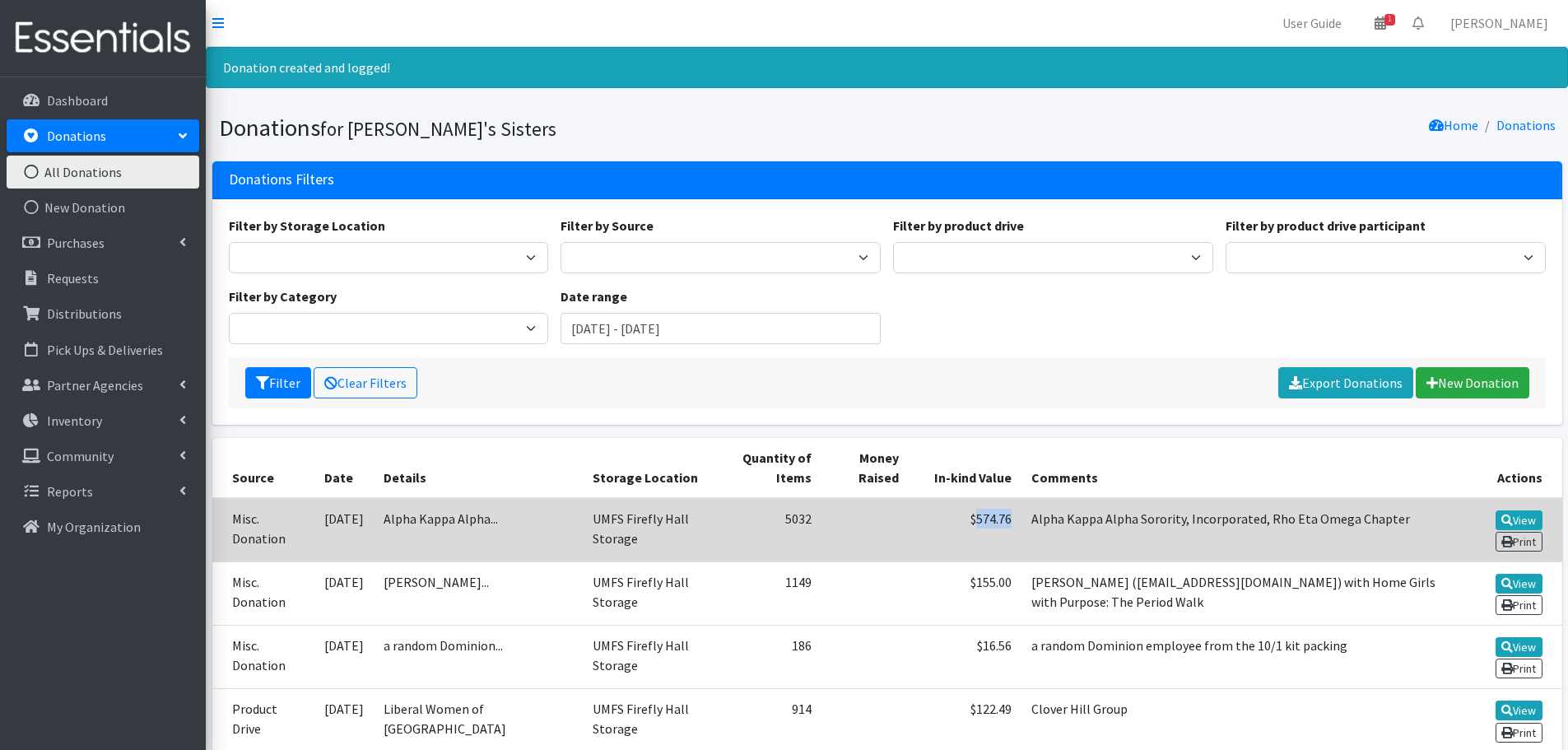
drag, startPoint x: 1005, startPoint y: 520, endPoint x: 971, endPoint y: 521, distance: 34.0
click at [971, 521] on td "$574.76" at bounding box center [965, 530] width 113 height 65
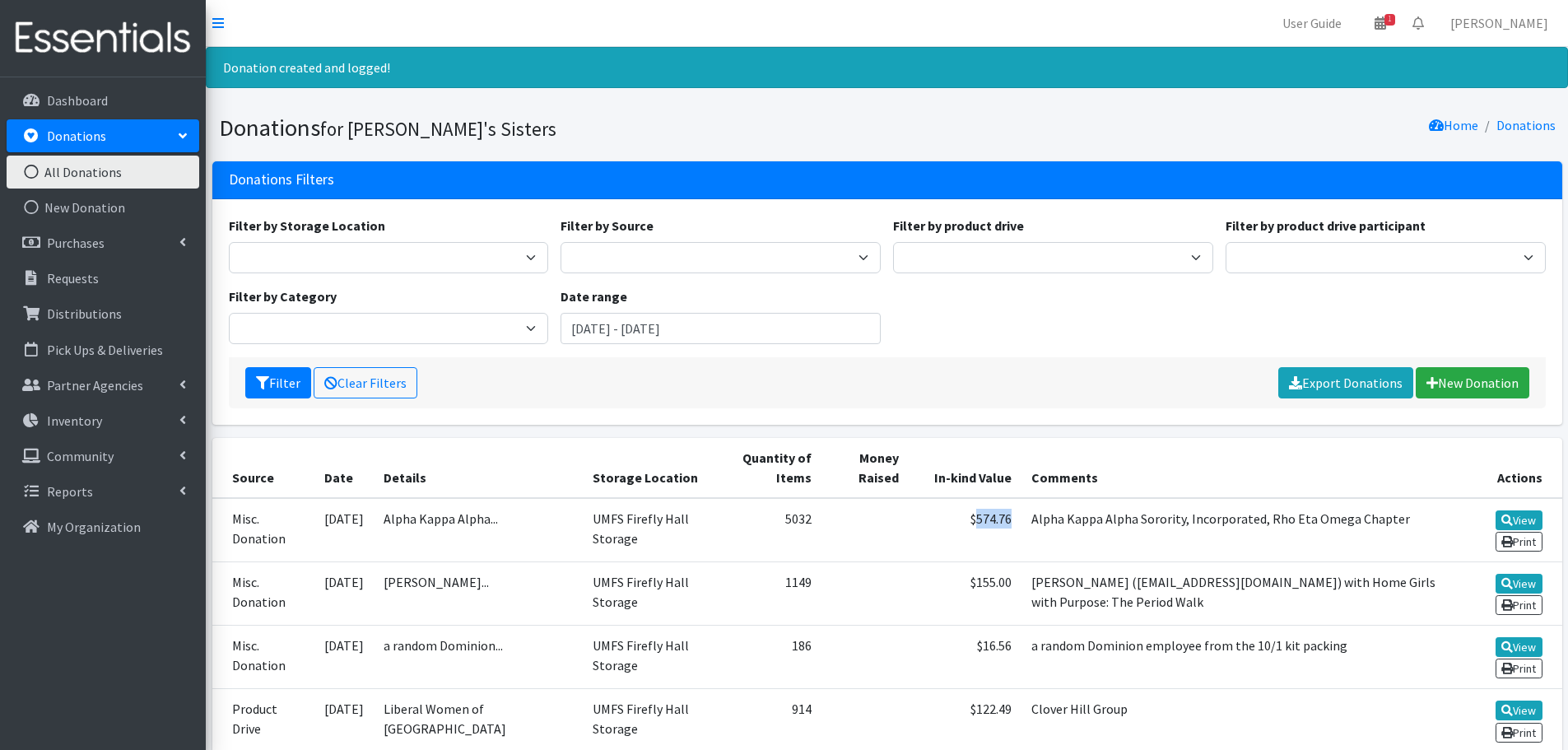
copy td "574.76"
